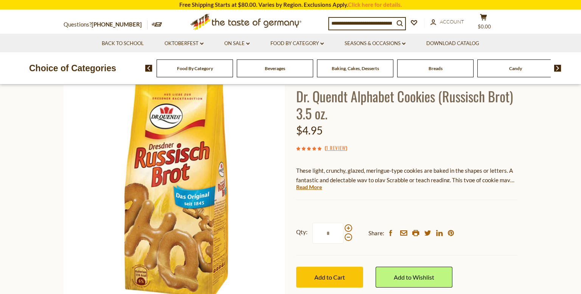
scroll to position [80, 0]
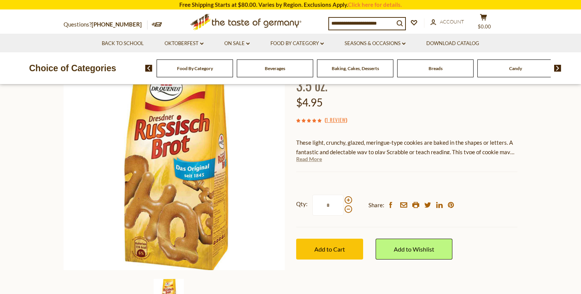
click at [313, 161] on link "Read More" at bounding box center [309, 159] width 26 height 8
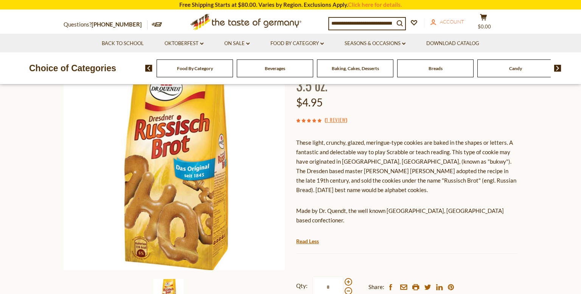
click at [461, 20] on span "Account" at bounding box center [452, 22] width 24 height 6
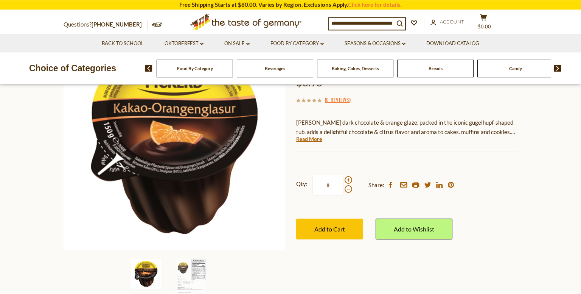
scroll to position [120, 0]
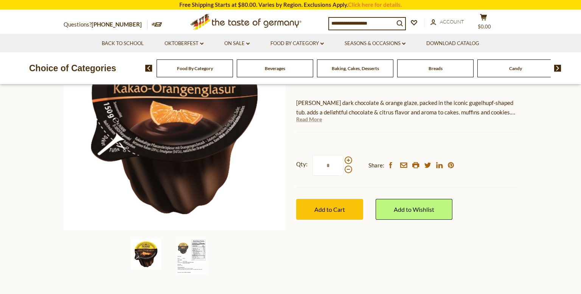
click at [311, 118] on link "Read More" at bounding box center [309, 119] width 26 height 8
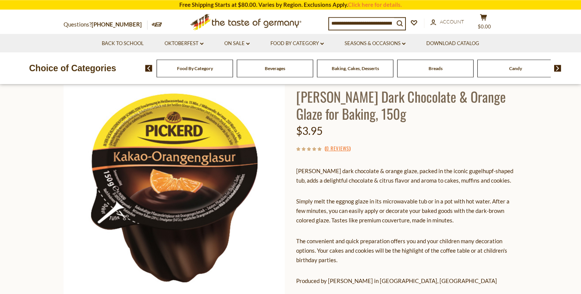
scroll to position [40, 0]
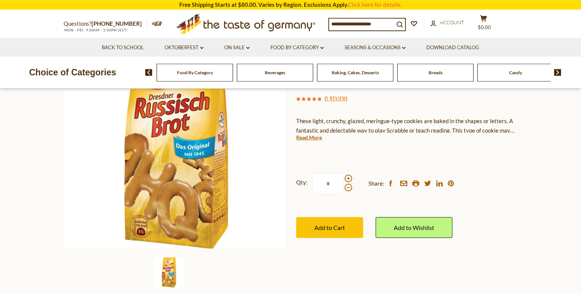
scroll to position [160, 0]
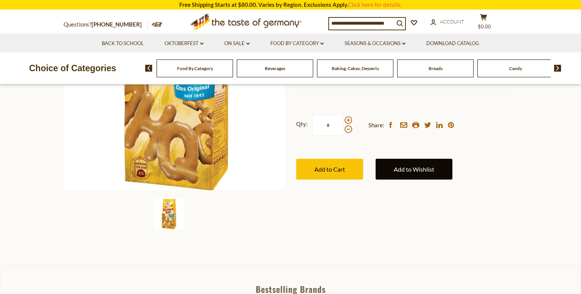
click at [405, 173] on link "Add to Wishlist" at bounding box center [414, 169] width 77 height 21
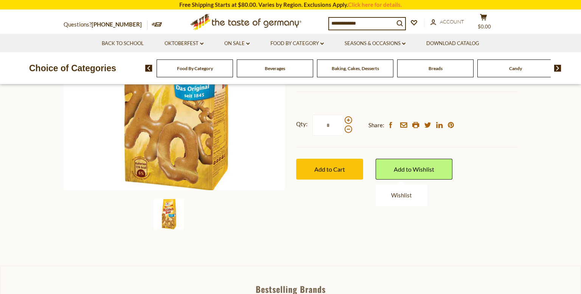
click at [400, 199] on ul "Wishlist" at bounding box center [401, 195] width 51 height 22
click at [399, 196] on link "Wishlist" at bounding box center [401, 195] width 21 height 7
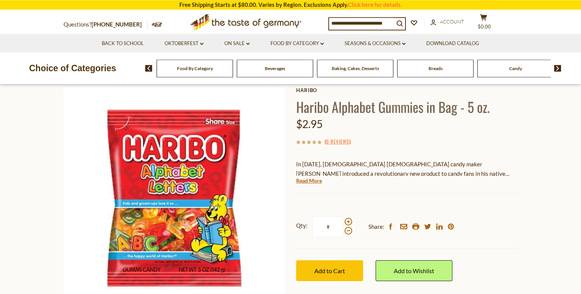
scroll to position [80, 0]
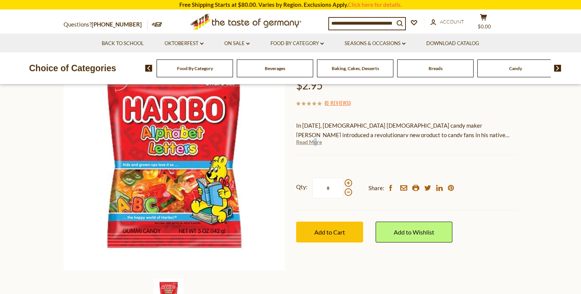
click at [316, 140] on link "Read More" at bounding box center [309, 142] width 26 height 8
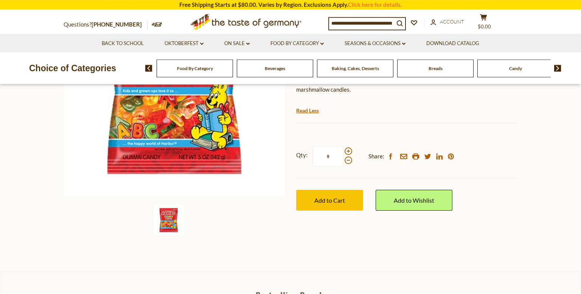
scroll to position [160, 0]
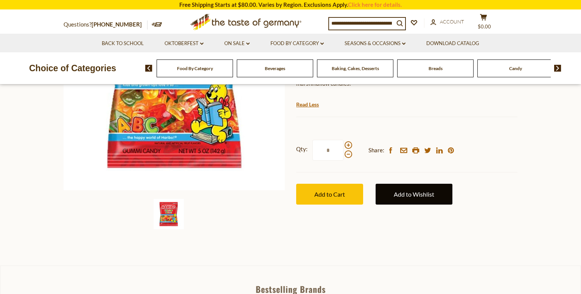
click at [400, 187] on link "Add to Wishlist" at bounding box center [414, 194] width 77 height 21
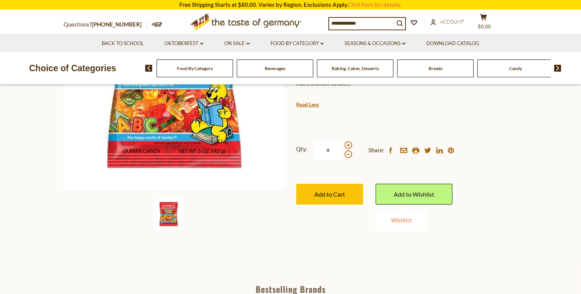
click at [396, 217] on link "Wishlist" at bounding box center [401, 220] width 21 height 7
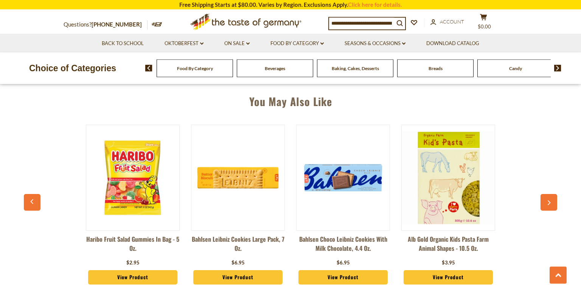
scroll to position [559, 0]
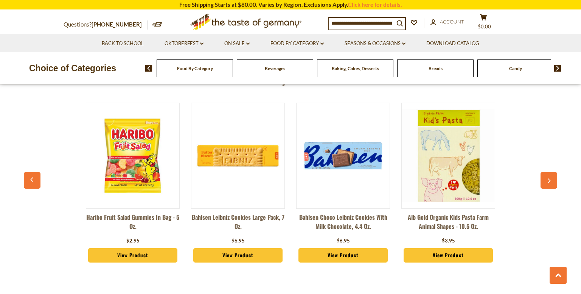
click at [136, 188] on img at bounding box center [132, 155] width 93 height 93
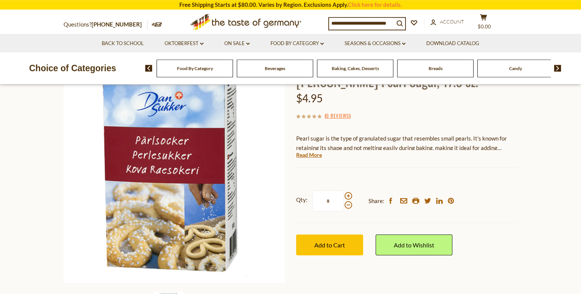
scroll to position [40, 0]
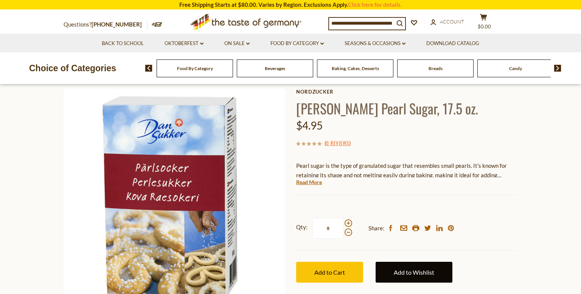
click at [430, 271] on link "Add to Wishlist" at bounding box center [414, 272] width 77 height 21
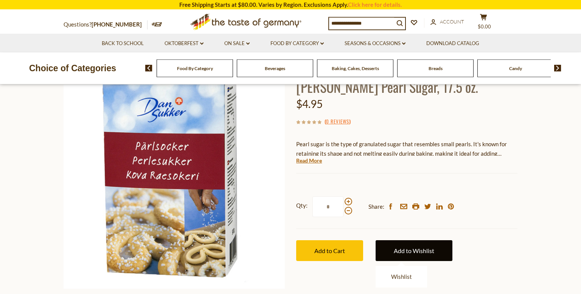
scroll to position [120, 0]
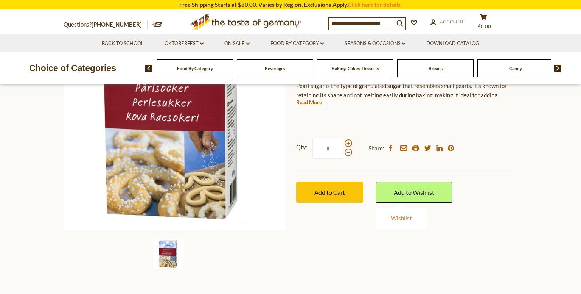
click at [404, 220] on link "Wishlist" at bounding box center [401, 218] width 21 height 7
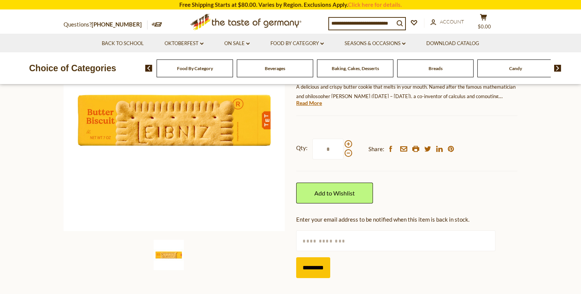
scroll to position [80, 0]
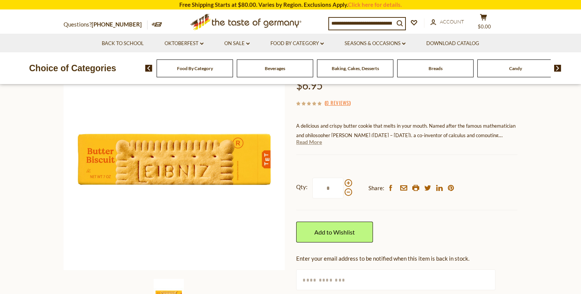
click at [307, 143] on link "Read More" at bounding box center [309, 142] width 26 height 8
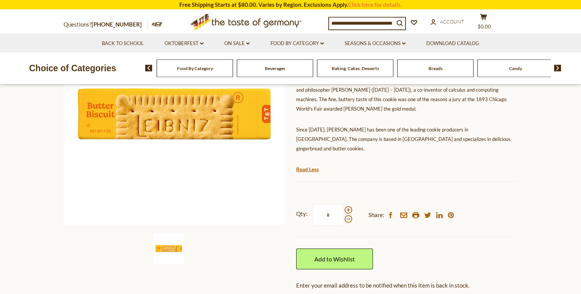
scroll to position [160, 0]
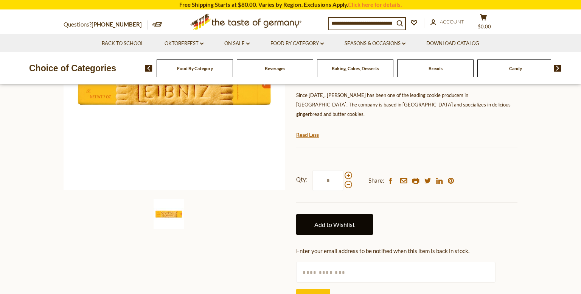
click at [335, 217] on link "Add to Wishlist" at bounding box center [334, 224] width 77 height 21
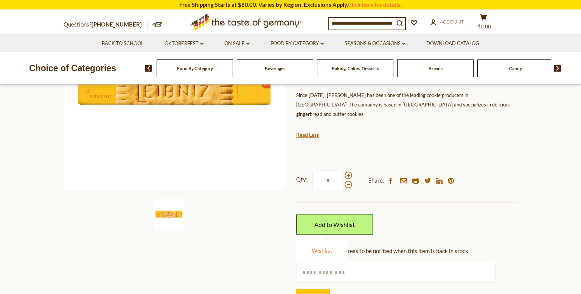
click at [325, 247] on link "Wishlist" at bounding box center [322, 250] width 21 height 7
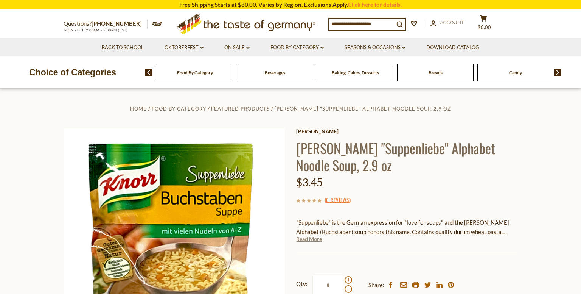
click at [312, 242] on link "Read More" at bounding box center [309, 239] width 26 height 8
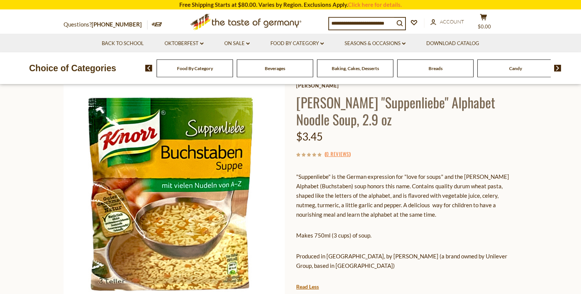
scroll to position [120, 0]
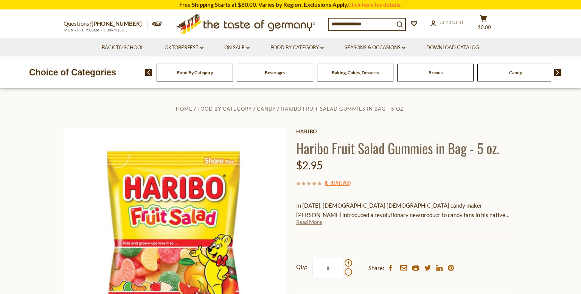
click at [313, 224] on link "Read More" at bounding box center [309, 222] width 26 height 8
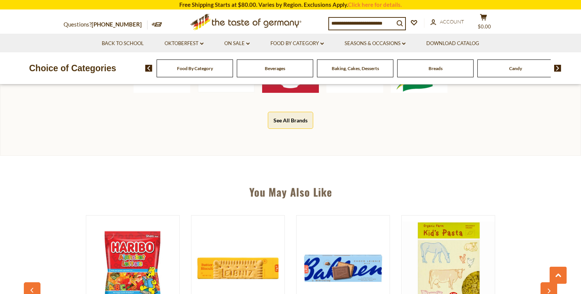
scroll to position [600, 0]
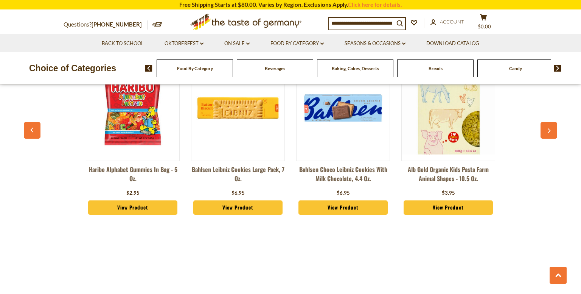
click at [366, 171] on link "Bahlsen Choco Leibniz Cookies with Milk Chocolate, 4.4 oz." at bounding box center [343, 176] width 94 height 23
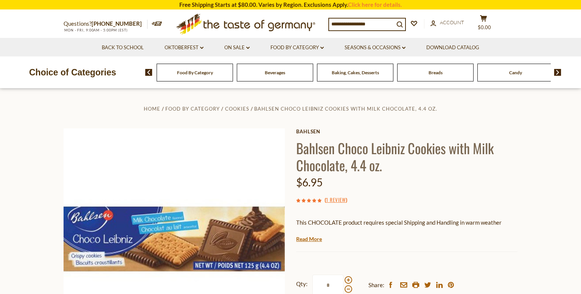
click at [305, 244] on div "Current stock: 0" at bounding box center [406, 245] width 221 height 5
click at [313, 237] on link "Read More" at bounding box center [309, 239] width 26 height 8
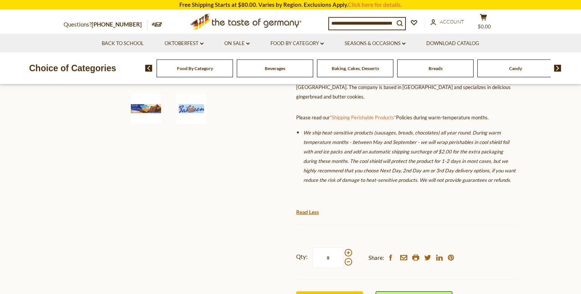
scroll to position [280, 0]
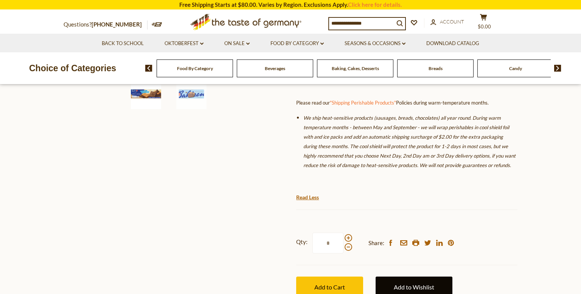
click at [411, 280] on link "Add to Wishlist" at bounding box center [414, 286] width 77 height 21
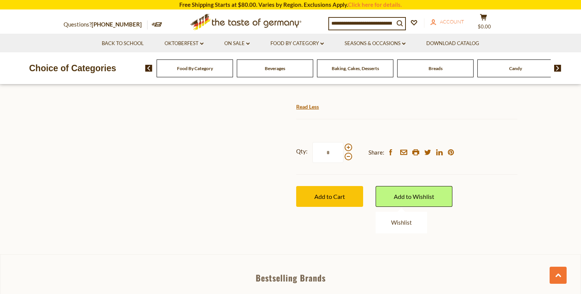
scroll to position [439, 0]
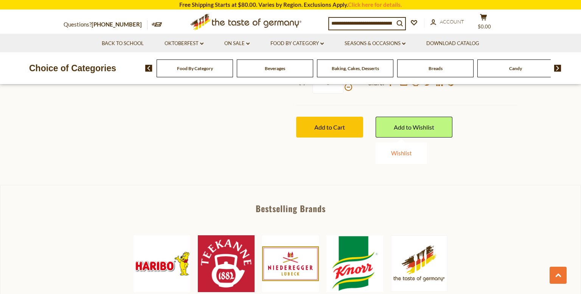
click at [398, 150] on link "Wishlist" at bounding box center [401, 153] width 21 height 7
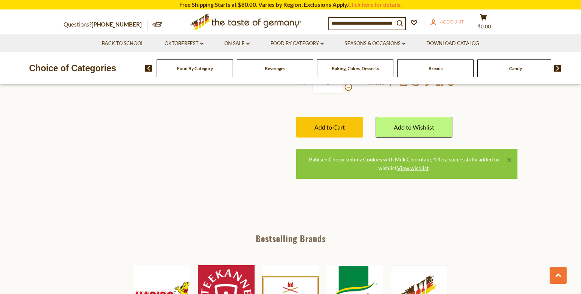
click at [453, 20] on span "Account" at bounding box center [452, 22] width 24 height 6
